Goal: Task Accomplishment & Management: Manage account settings

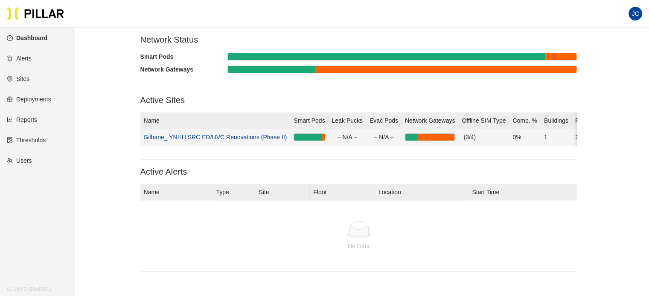
click at [256, 136] on link "Gilbane_ YNHH SRC ED/HVC Renovations (Phase II)" at bounding box center [215, 137] width 143 height 7
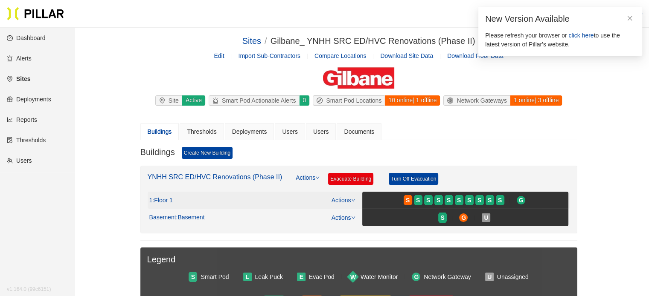
click at [164, 199] on span ": Floor 1" at bounding box center [162, 201] width 20 height 8
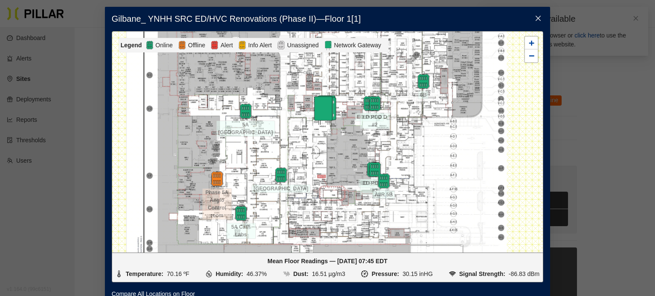
drag, startPoint x: 310, startPoint y: 203, endPoint x: 303, endPoint y: 181, distance: 22.7
click at [303, 181] on div at bounding box center [327, 142] width 431 height 221
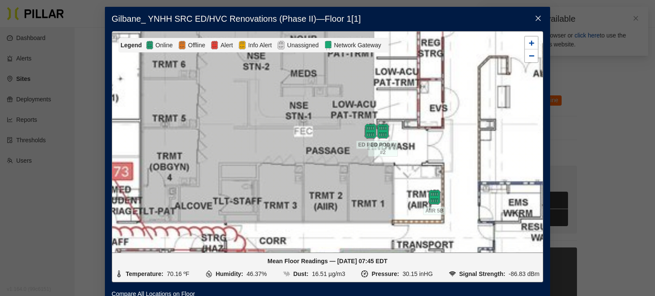
drag, startPoint x: 360, startPoint y: 170, endPoint x: 337, endPoint y: 186, distance: 27.5
click at [339, 193] on div at bounding box center [327, 142] width 431 height 221
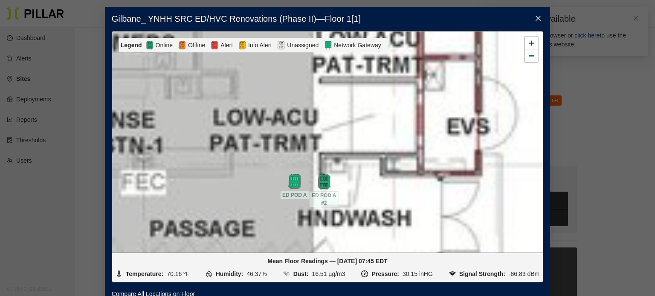
drag, startPoint x: 263, startPoint y: 162, endPoint x: 303, endPoint y: 137, distance: 46.5
click at [302, 138] on div at bounding box center [327, 142] width 431 height 221
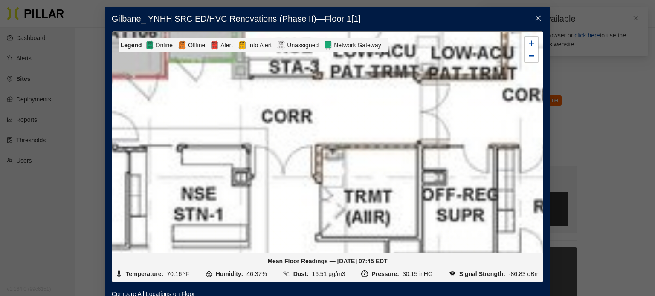
drag, startPoint x: 360, startPoint y: 96, endPoint x: 358, endPoint y: 218, distance: 121.6
click at [358, 218] on div at bounding box center [327, 142] width 431 height 221
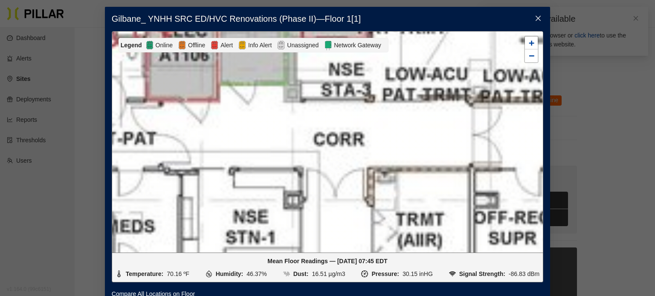
drag, startPoint x: 281, startPoint y: 153, endPoint x: 350, endPoint y: 165, distance: 69.3
click at [349, 165] on div at bounding box center [327, 142] width 431 height 221
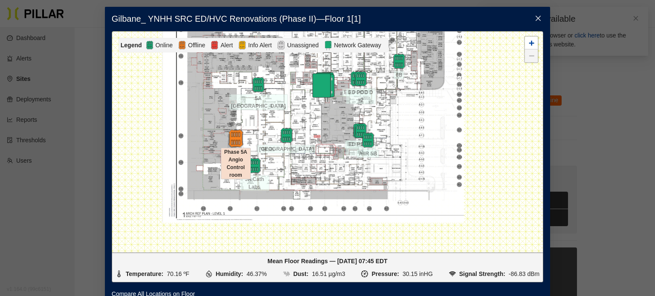
click at [230, 135] on img at bounding box center [235, 138] width 18 height 18
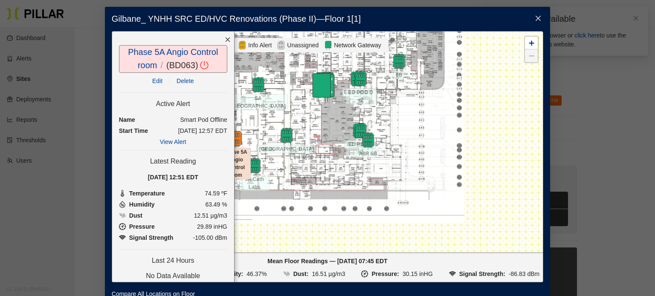
click at [154, 81] on link "Edit" at bounding box center [157, 81] width 10 height 7
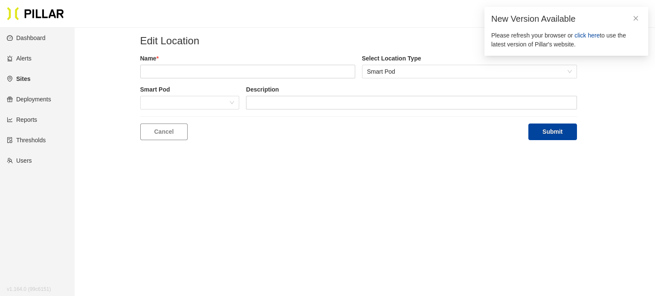
type input "Phase 5A Angio Control room"
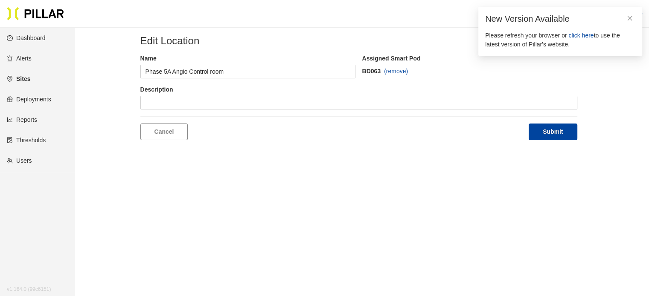
click at [394, 70] on span "(remove)" at bounding box center [396, 71] width 24 height 9
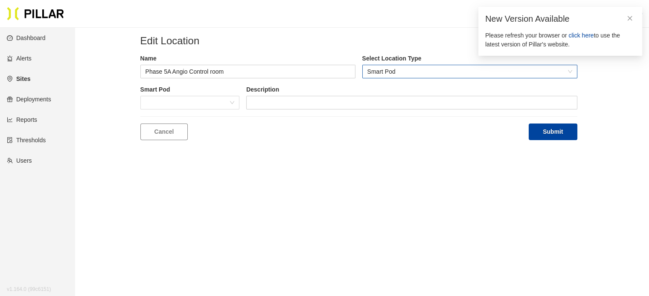
click at [404, 67] on span "Smart Pod" at bounding box center [469, 71] width 205 height 13
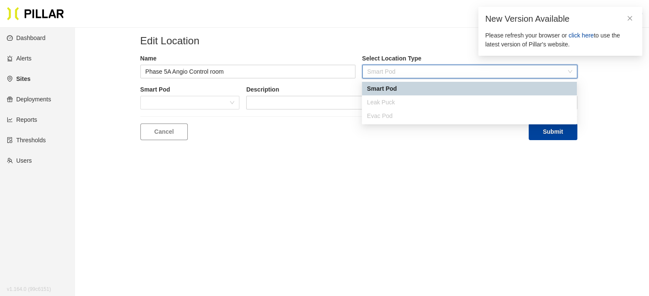
click at [402, 90] on div "Smart Pod" at bounding box center [469, 88] width 205 height 9
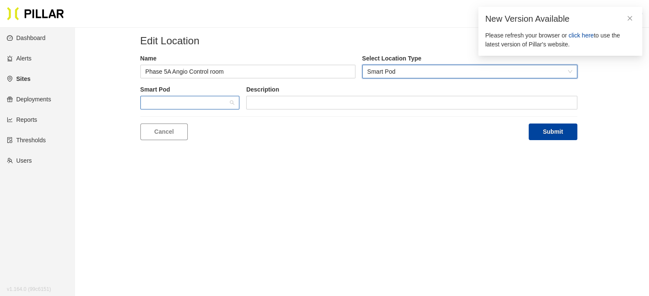
click at [204, 104] on span at bounding box center [189, 102] width 89 height 13
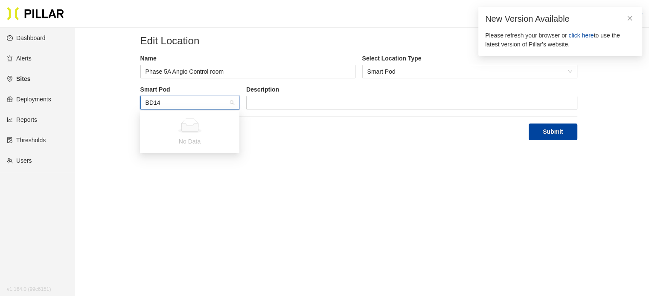
type input "BD146"
click at [327, 202] on main "Edit Location Name Phase 5A Angio Control room Select Location Type Smart Pod S…" at bounding box center [324, 176] width 649 height 296
click at [629, 16] on icon "close" at bounding box center [629, 18] width 6 height 6
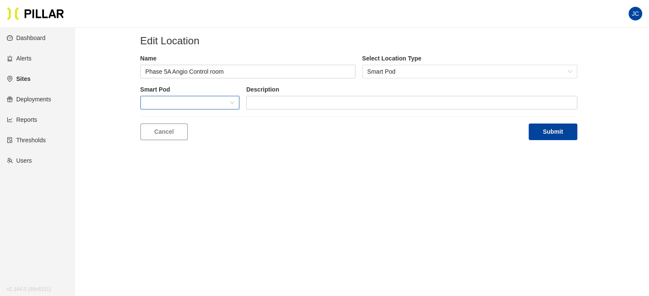
click at [35, 35] on link "Dashboard" at bounding box center [26, 38] width 39 height 7
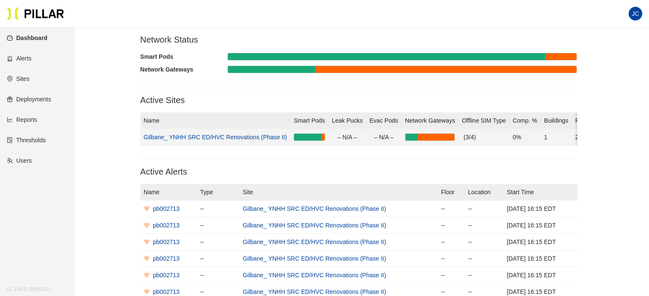
click at [257, 134] on link "Gilbane_ YNHH SRC ED/HVC Renovations (Phase II)" at bounding box center [215, 137] width 143 height 7
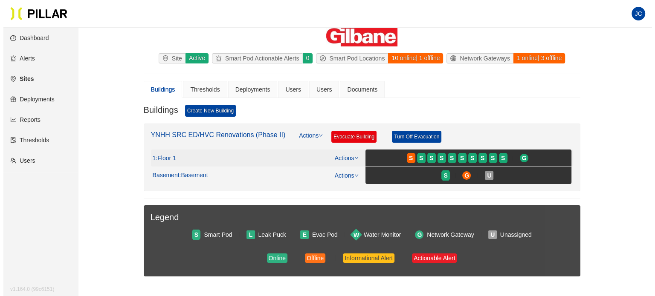
scroll to position [43, 0]
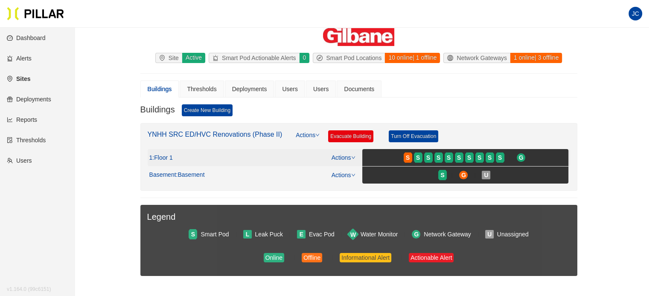
click at [169, 155] on span ": Floor 1" at bounding box center [162, 158] width 20 height 8
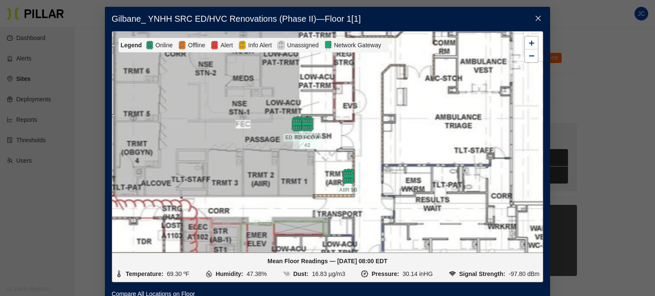
drag, startPoint x: 253, startPoint y: 126, endPoint x: 300, endPoint y: 186, distance: 76.2
click at [300, 186] on div at bounding box center [327, 142] width 431 height 221
click at [303, 121] on img at bounding box center [307, 124] width 18 height 18
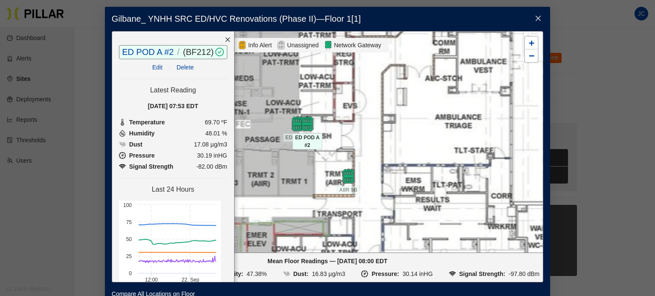
click at [294, 124] on div at bounding box center [308, 123] width 30 height 15
click at [293, 124] on div at bounding box center [308, 123] width 30 height 15
click at [293, 119] on div at bounding box center [308, 123] width 30 height 15
click at [285, 120] on div at bounding box center [298, 123] width 30 height 15
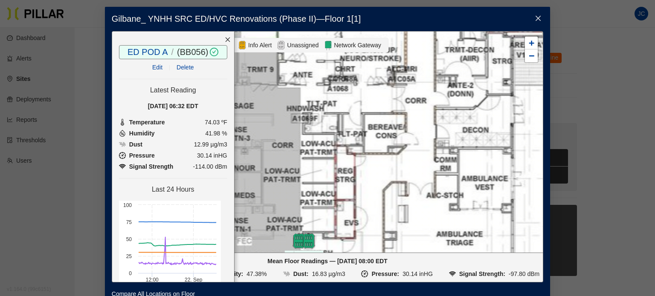
drag, startPoint x: 331, startPoint y: 81, endPoint x: 331, endPoint y: 194, distance: 113.0
click at [333, 204] on div at bounding box center [327, 142] width 431 height 221
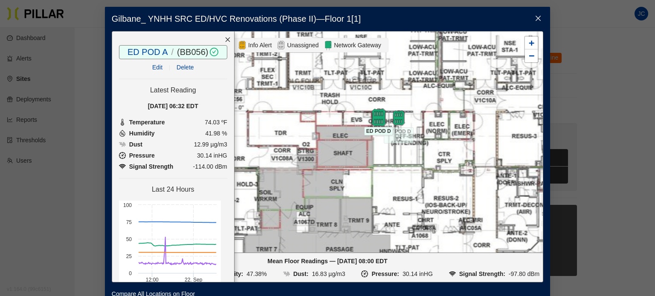
click at [374, 120] on img at bounding box center [378, 117] width 18 height 18
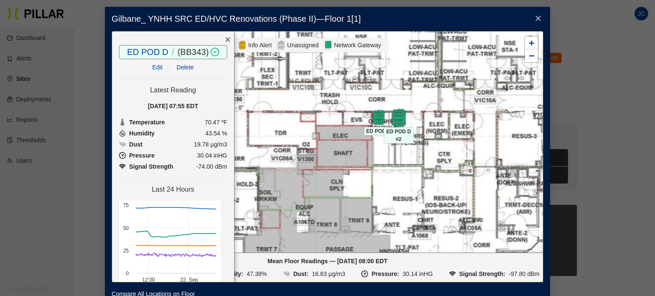
click at [397, 113] on img at bounding box center [398, 118] width 18 height 18
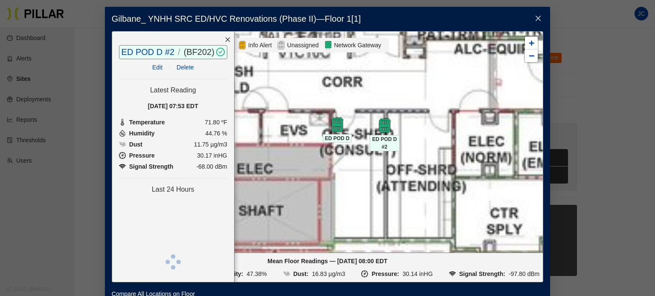
drag, startPoint x: 464, startPoint y: 116, endPoint x: 397, endPoint y: 157, distance: 78.6
click at [397, 157] on div at bounding box center [327, 142] width 431 height 221
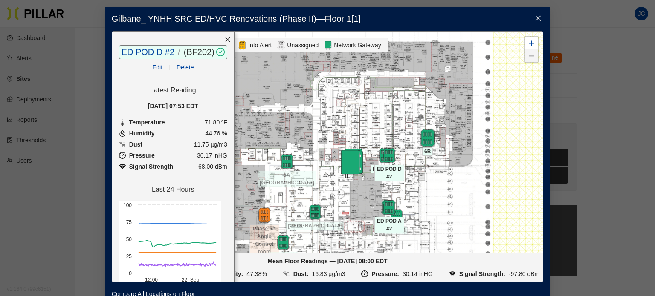
click at [423, 137] on img at bounding box center [427, 138] width 18 height 18
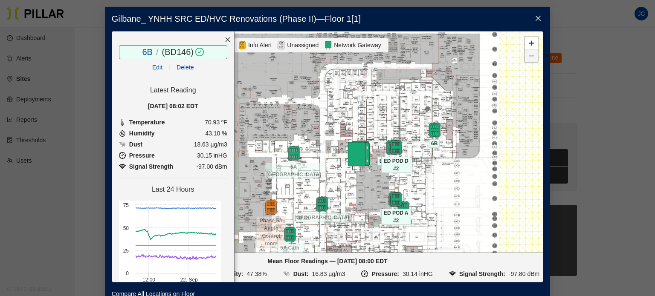
drag, startPoint x: 396, startPoint y: 179, endPoint x: 403, endPoint y: 171, distance: 10.6
click at [403, 171] on span "ED POD D #2" at bounding box center [396, 165] width 30 height 16
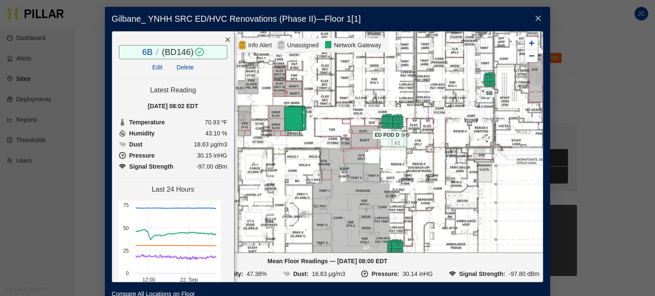
drag, startPoint x: 404, startPoint y: 157, endPoint x: 474, endPoint y: 131, distance: 74.6
click at [474, 131] on div at bounding box center [327, 142] width 431 height 221
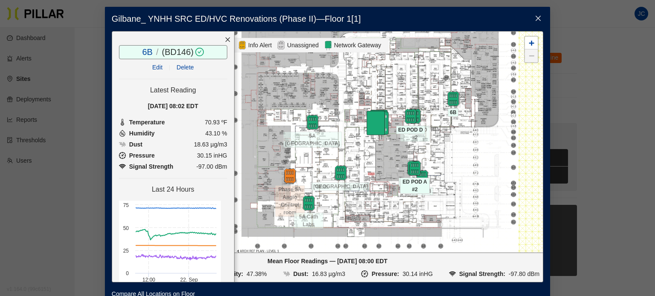
drag, startPoint x: 449, startPoint y: 148, endPoint x: 474, endPoint y: 135, distance: 28.4
click at [474, 135] on div at bounding box center [327, 142] width 431 height 221
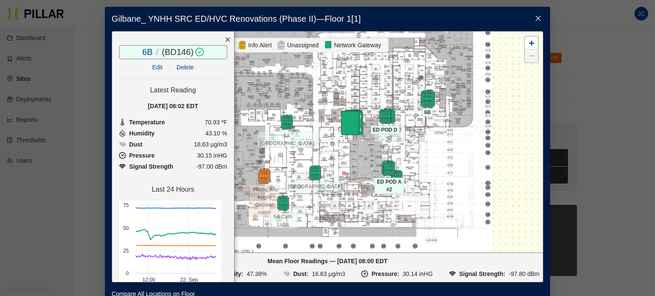
click at [426, 100] on img at bounding box center [427, 99] width 18 height 18
click at [152, 66] on link "Edit" at bounding box center [157, 67] width 10 height 7
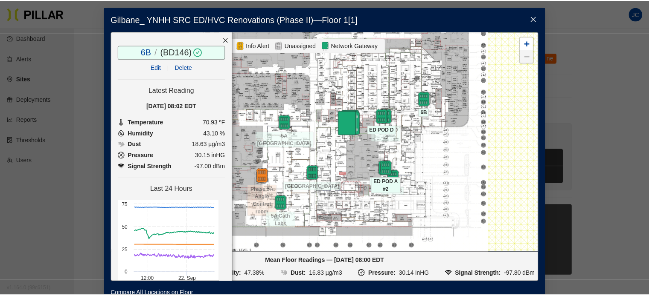
scroll to position [27, 0]
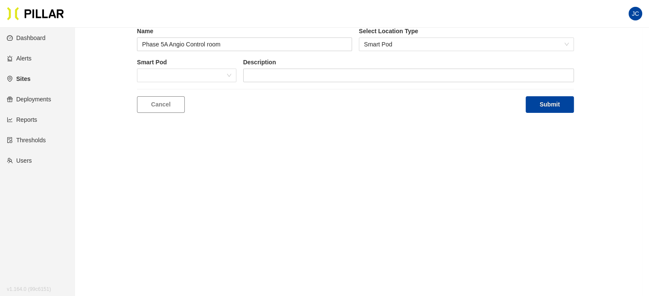
type input "6B"
click at [397, 43] on span "(remove)" at bounding box center [396, 43] width 24 height 9
click at [565, 105] on button "Submit" at bounding box center [552, 104] width 48 height 17
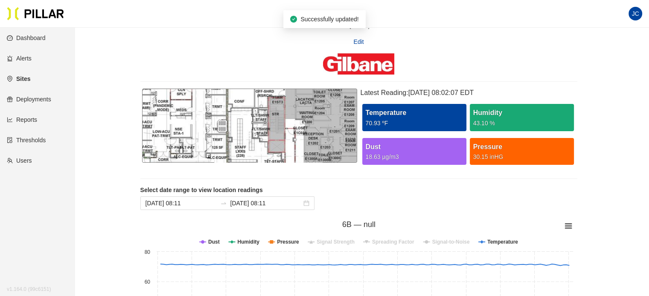
scroll to position [70, 0]
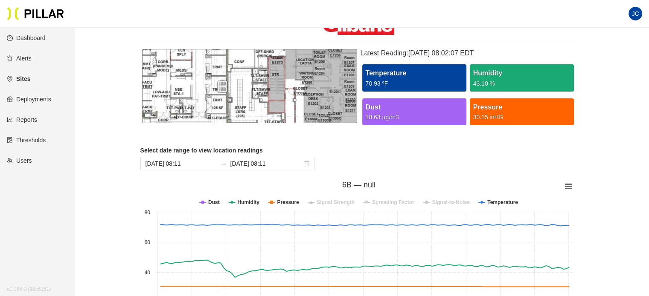
click at [24, 76] on link "Sites" at bounding box center [18, 78] width 23 height 7
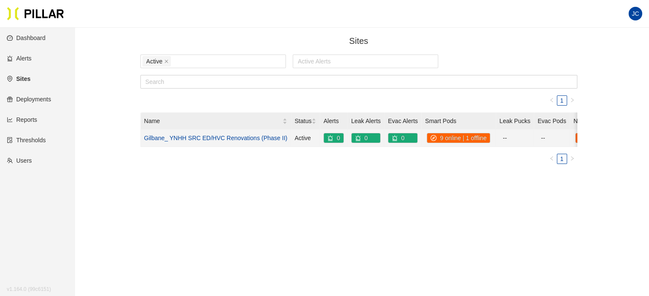
click at [213, 133] on td "Gilbane_ YNHH SRC ED/HVC Renovations (Phase II)" at bounding box center [216, 138] width 151 height 17
click at [214, 138] on link "Gilbane_ YNHH SRC ED/HVC Renovations (Phase II)" at bounding box center [215, 138] width 143 height 7
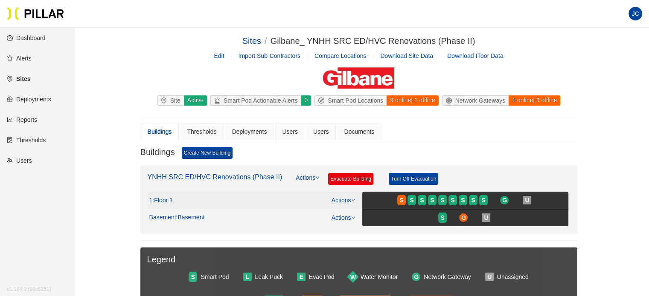
click at [169, 197] on span ": Floor 1" at bounding box center [162, 201] width 20 height 8
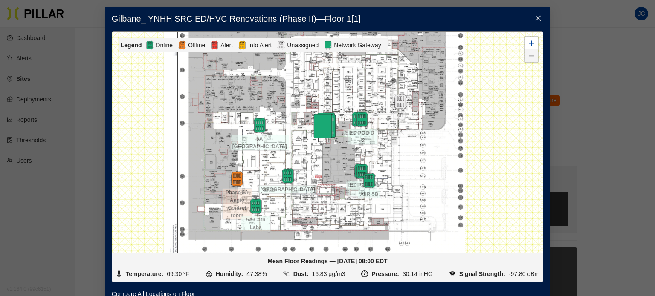
drag, startPoint x: 301, startPoint y: 193, endPoint x: 308, endPoint y: 139, distance: 54.2
click at [308, 139] on div at bounding box center [327, 142] width 431 height 221
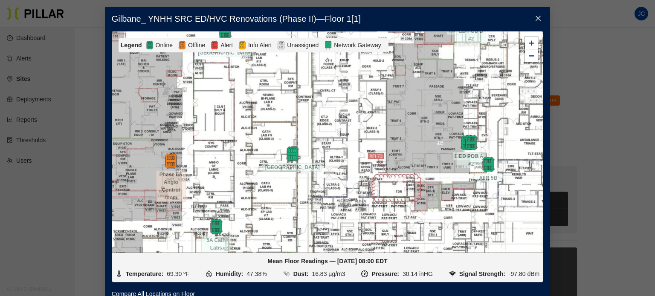
drag, startPoint x: 272, startPoint y: 139, endPoint x: 349, endPoint y: 113, distance: 81.2
click at [346, 114] on div at bounding box center [327, 142] width 431 height 221
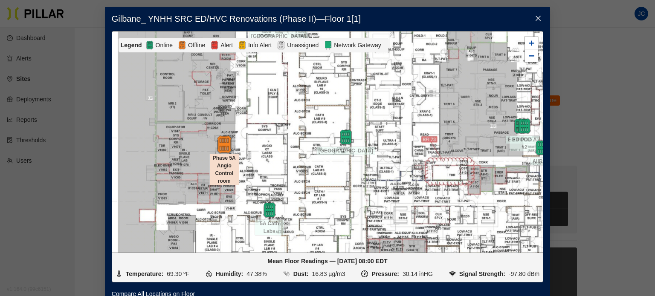
click at [226, 145] on img at bounding box center [224, 144] width 18 height 18
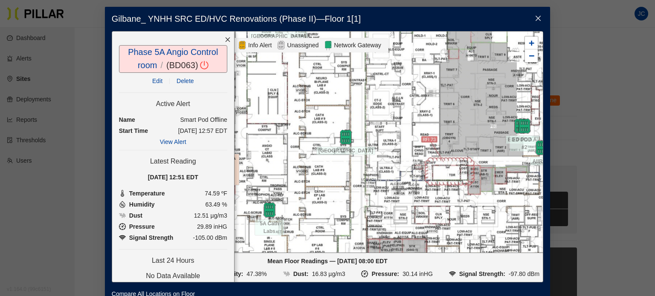
click at [152, 81] on link "Edit" at bounding box center [157, 81] width 10 height 7
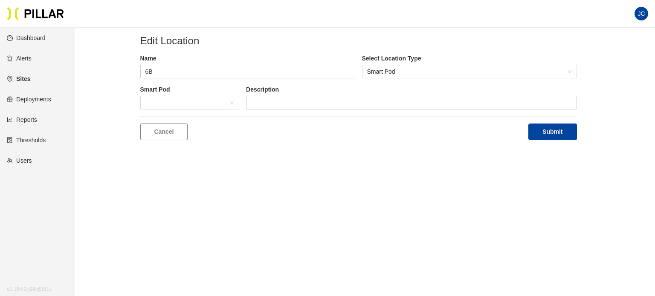
type input "Phase 5A Angio Control room"
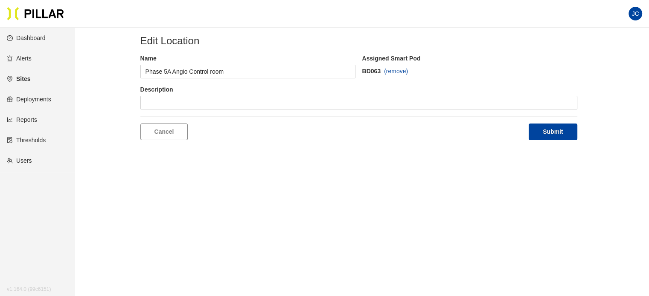
click at [395, 70] on span "(remove)" at bounding box center [396, 71] width 24 height 9
click at [201, 103] on span at bounding box center [189, 102] width 89 height 13
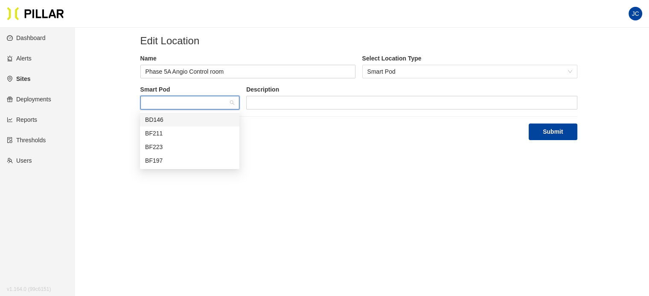
click at [196, 116] on div "BD146" at bounding box center [189, 119] width 89 height 9
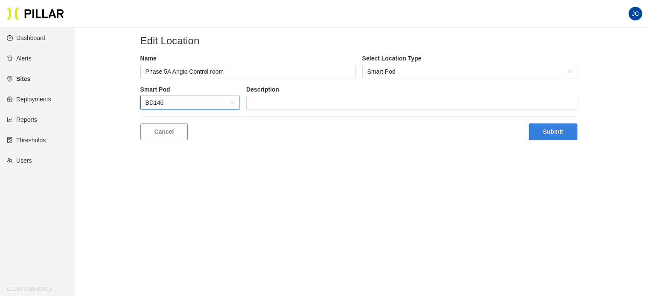
click at [552, 129] on button "Submit" at bounding box center [552, 132] width 48 height 17
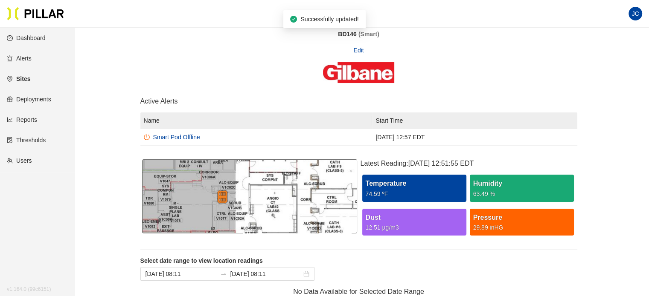
scroll to position [43, 0]
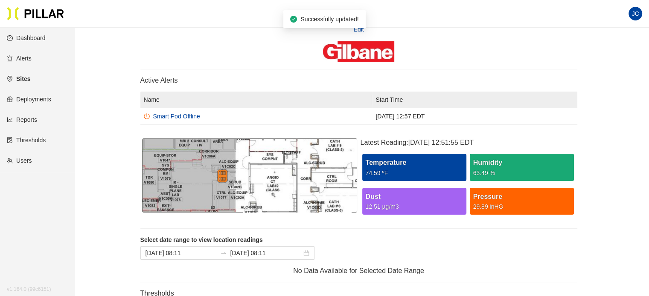
click at [25, 79] on link "Sites" at bounding box center [18, 78] width 23 height 7
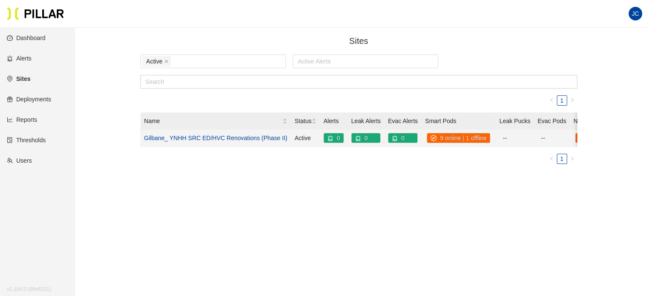
click at [194, 137] on link "Gilbane_ YNHH SRC ED/HVC Renovations (Phase II)" at bounding box center [215, 138] width 143 height 7
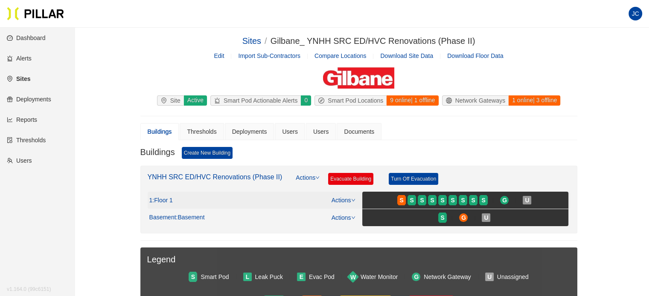
click at [167, 198] on span ": Floor 1" at bounding box center [162, 201] width 20 height 8
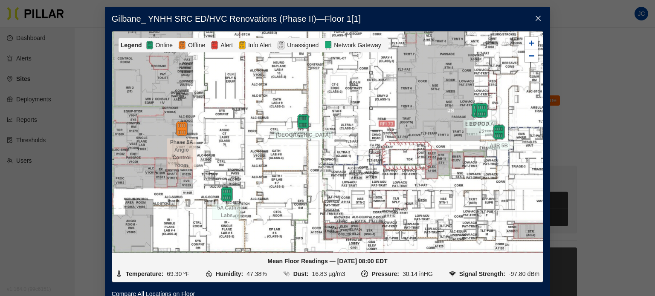
drag, startPoint x: 259, startPoint y: 194, endPoint x: 238, endPoint y: 121, distance: 75.9
click at [238, 121] on div at bounding box center [327, 142] width 431 height 221
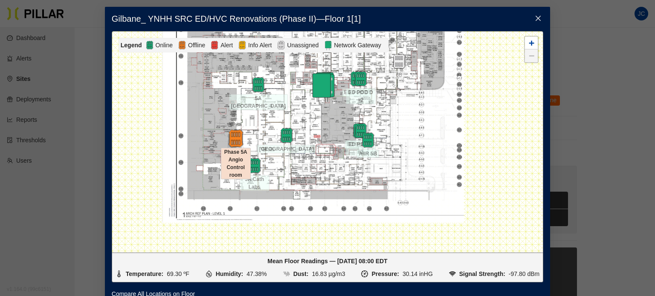
click at [232, 140] on img at bounding box center [235, 138] width 18 height 18
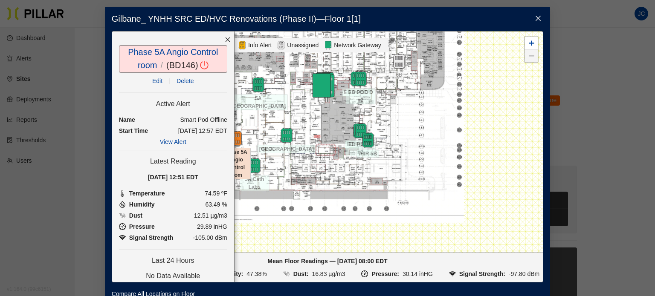
click at [271, 109] on div at bounding box center [327, 142] width 431 height 221
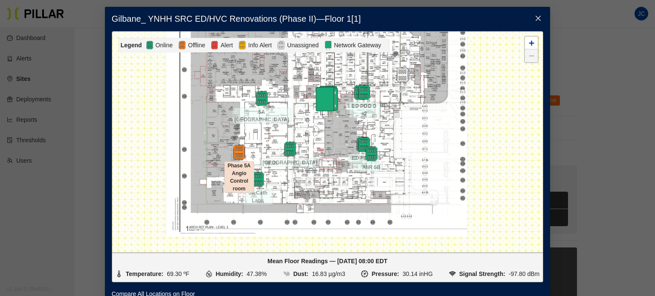
drag, startPoint x: 296, startPoint y: 105, endPoint x: 299, endPoint y: 119, distance: 14.1
click at [299, 119] on div at bounding box center [327, 142] width 431 height 221
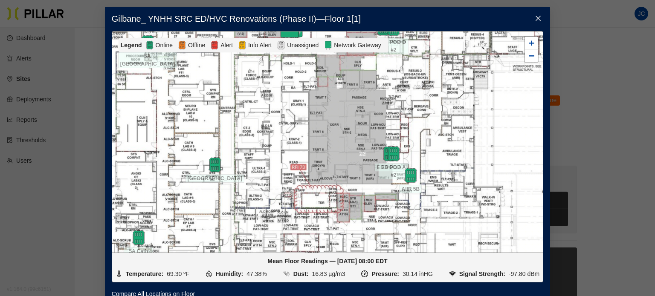
drag, startPoint x: 312, startPoint y: 138, endPoint x: 283, endPoint y: 133, distance: 29.5
click at [283, 133] on div at bounding box center [327, 142] width 431 height 221
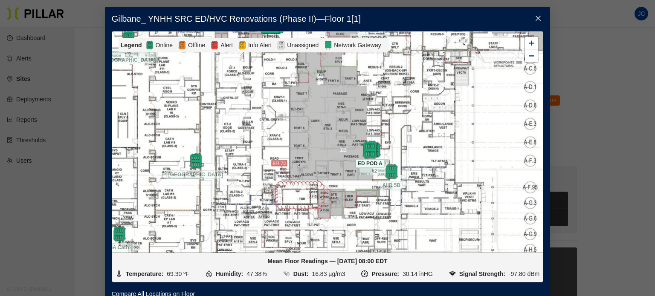
click at [361, 147] on img at bounding box center [370, 150] width 18 height 18
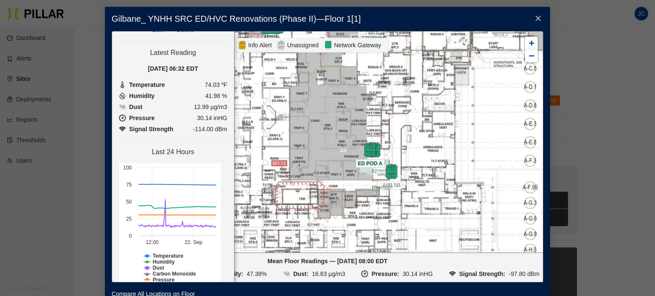
scroll to position [24, 0]
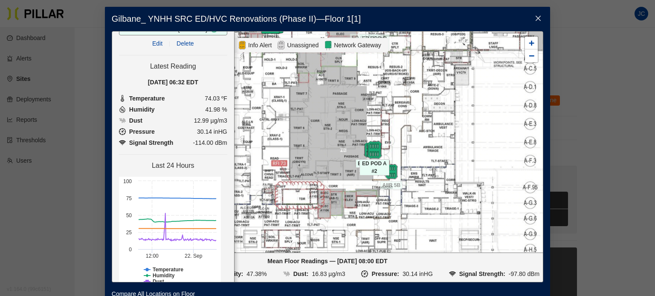
click at [372, 149] on img at bounding box center [374, 150] width 18 height 18
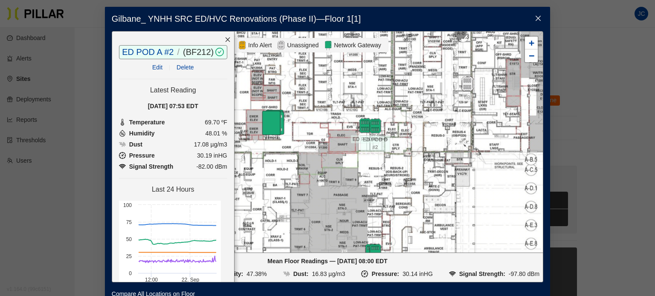
drag, startPoint x: 370, startPoint y: 97, endPoint x: 366, endPoint y: 192, distance: 95.2
click at [370, 201] on div at bounding box center [327, 142] width 431 height 221
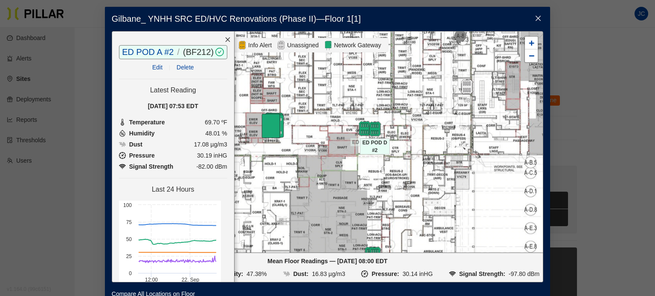
click at [360, 131] on div at bounding box center [375, 129] width 30 height 15
click at [375, 125] on div at bounding box center [365, 128] width 30 height 15
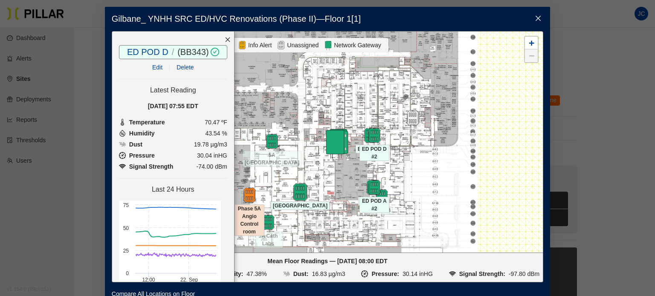
click at [291, 186] on img at bounding box center [300, 192] width 18 height 18
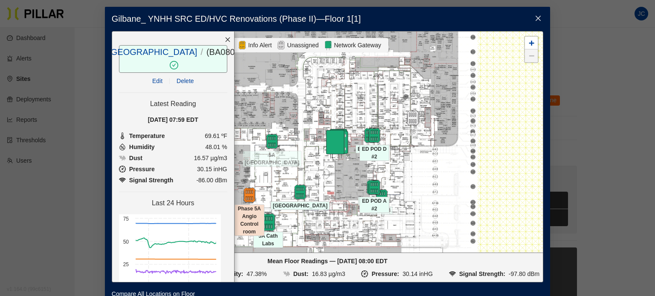
click at [266, 225] on img at bounding box center [268, 222] width 18 height 18
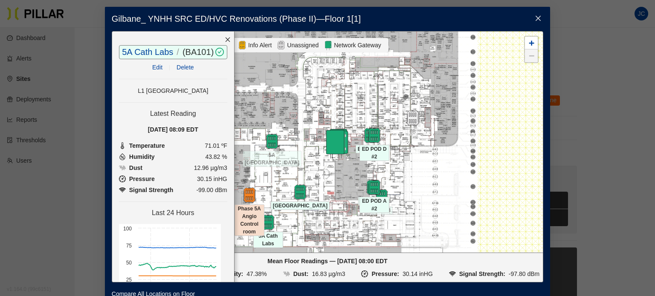
click at [271, 129] on div at bounding box center [327, 142] width 431 height 221
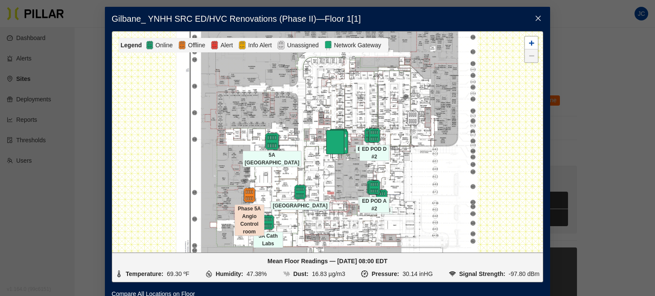
click at [272, 138] on img at bounding box center [272, 141] width 18 height 18
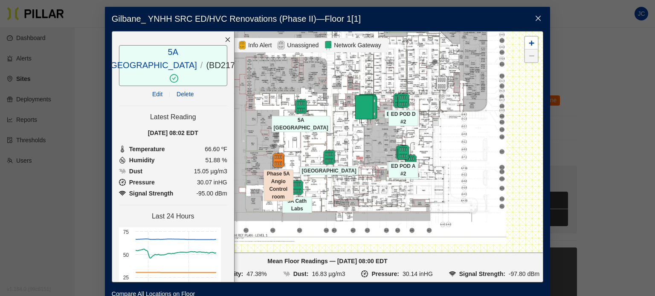
drag, startPoint x: 316, startPoint y: 174, endPoint x: 345, endPoint y: 139, distance: 45.4
click at [345, 139] on div at bounding box center [327, 142] width 431 height 221
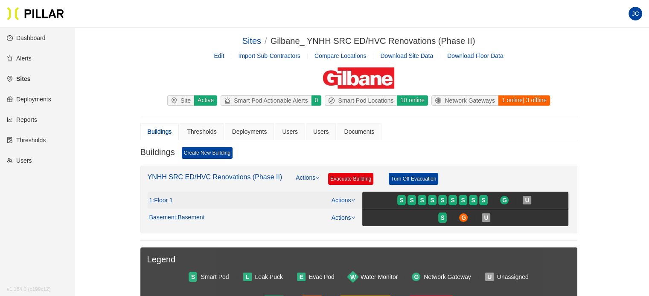
click at [167, 199] on span ": Floor 1" at bounding box center [162, 201] width 20 height 8
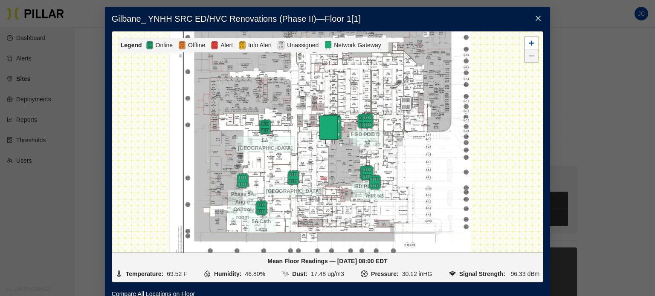
drag, startPoint x: 310, startPoint y: 189, endPoint x: 310, endPoint y: 165, distance: 23.5
click at [310, 168] on div at bounding box center [327, 142] width 431 height 221
click at [535, 17] on icon "close" at bounding box center [538, 18] width 7 height 7
